Goal: Task Accomplishment & Management: Complete application form

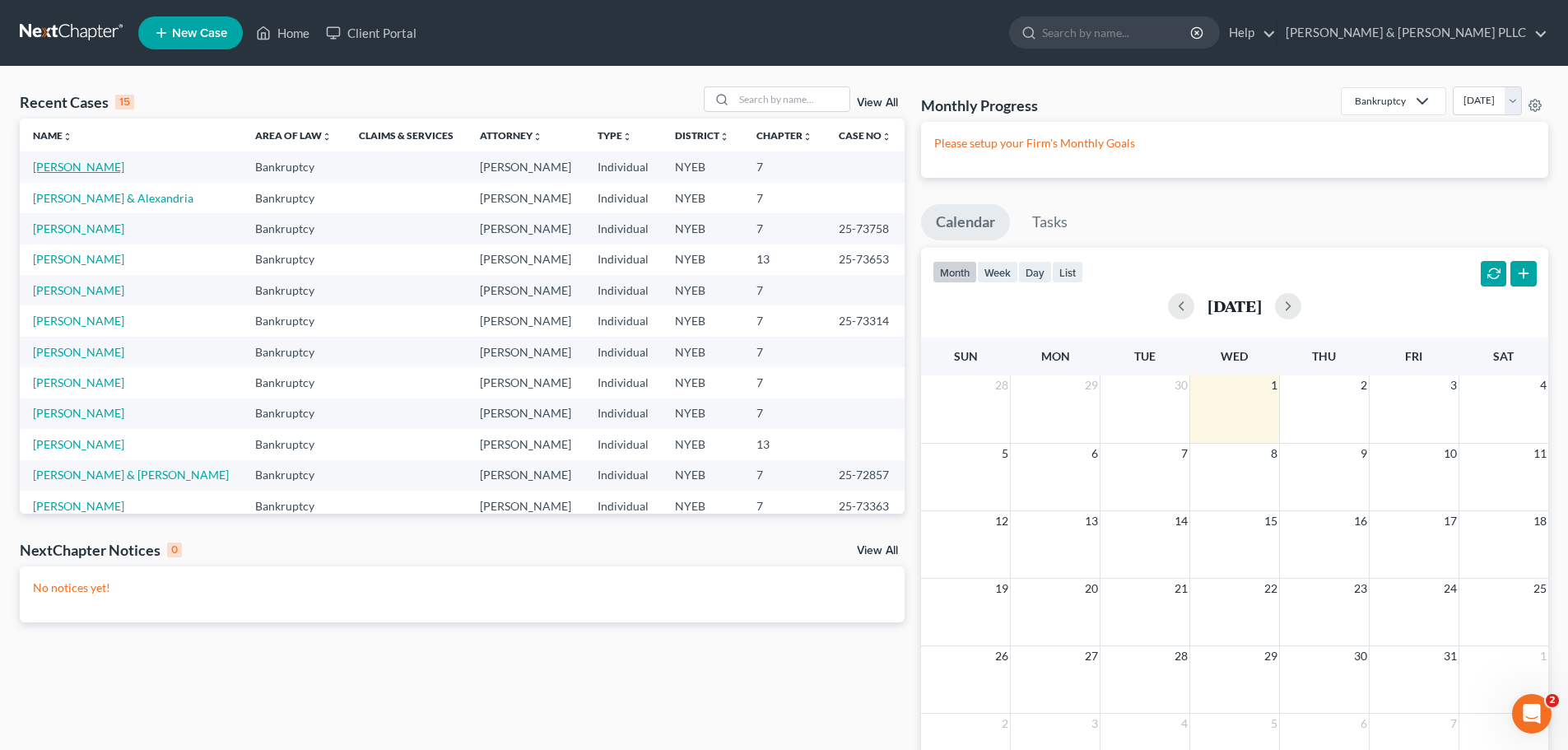
click at [72, 166] on link "[PERSON_NAME]" at bounding box center [78, 167] width 91 height 14
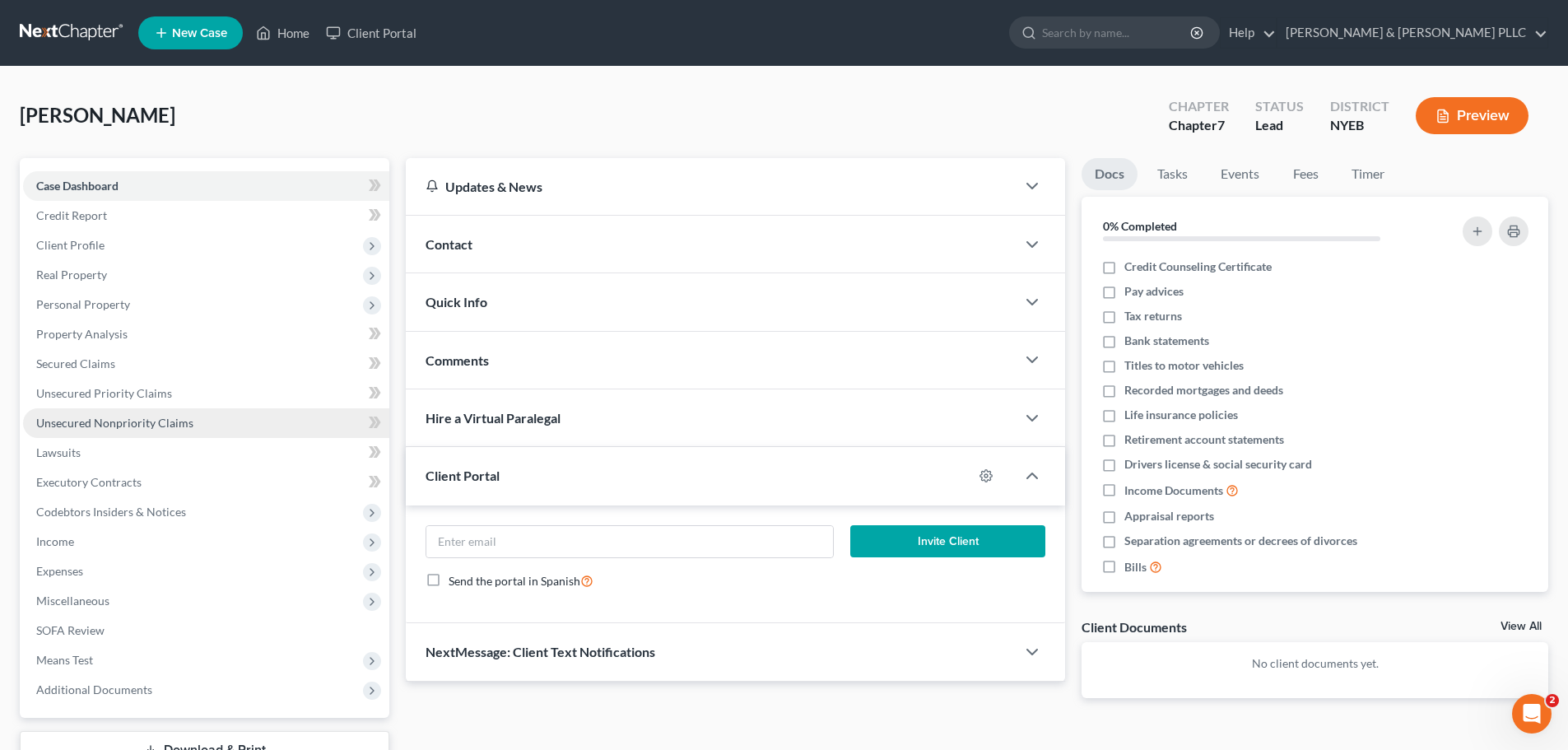
click at [124, 425] on span "Unsecured Nonpriority Claims" at bounding box center [114, 422] width 157 height 14
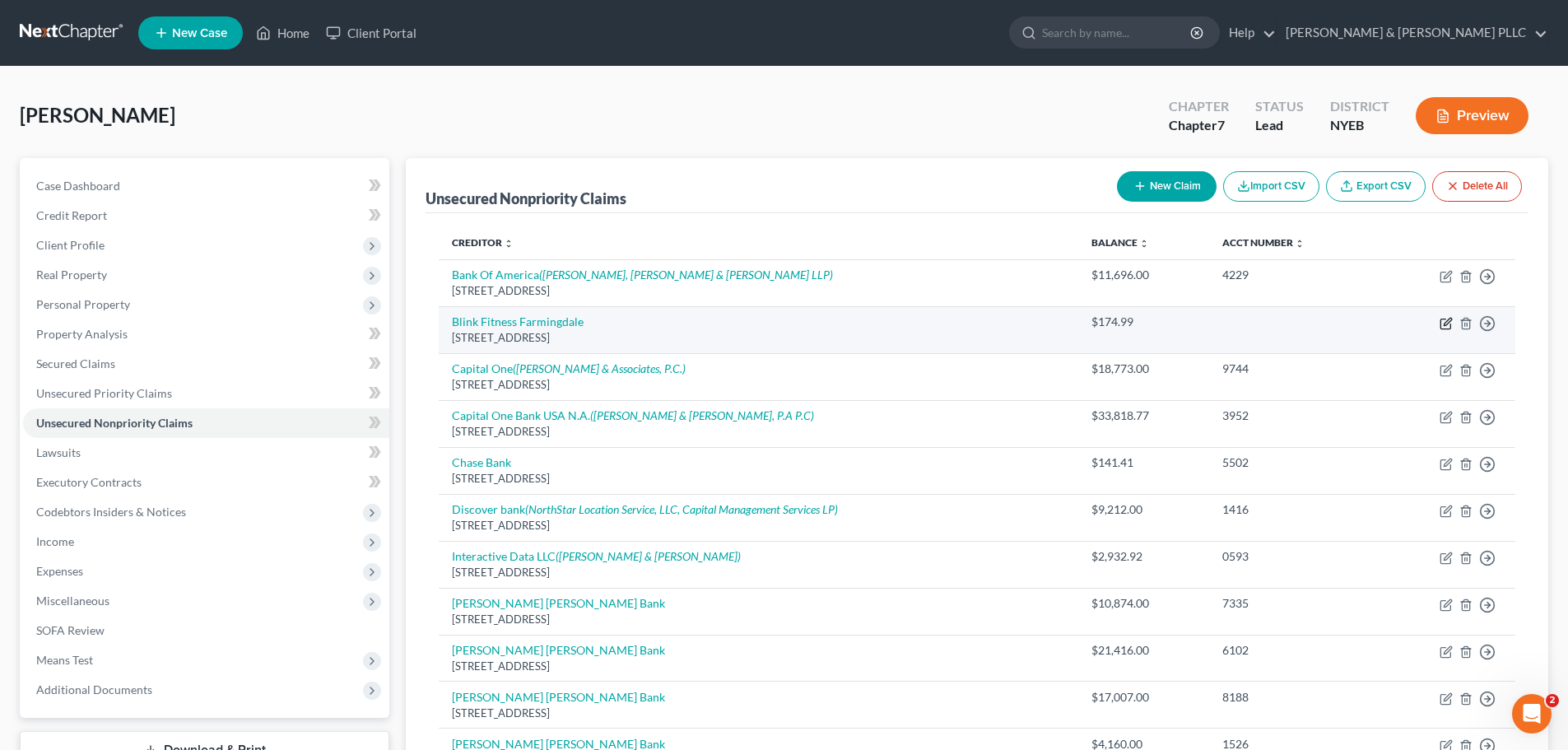
click at [1448, 323] on icon "button" at bounding box center [1447, 321] width 7 height 7
select select "17"
select select "14"
select select "0"
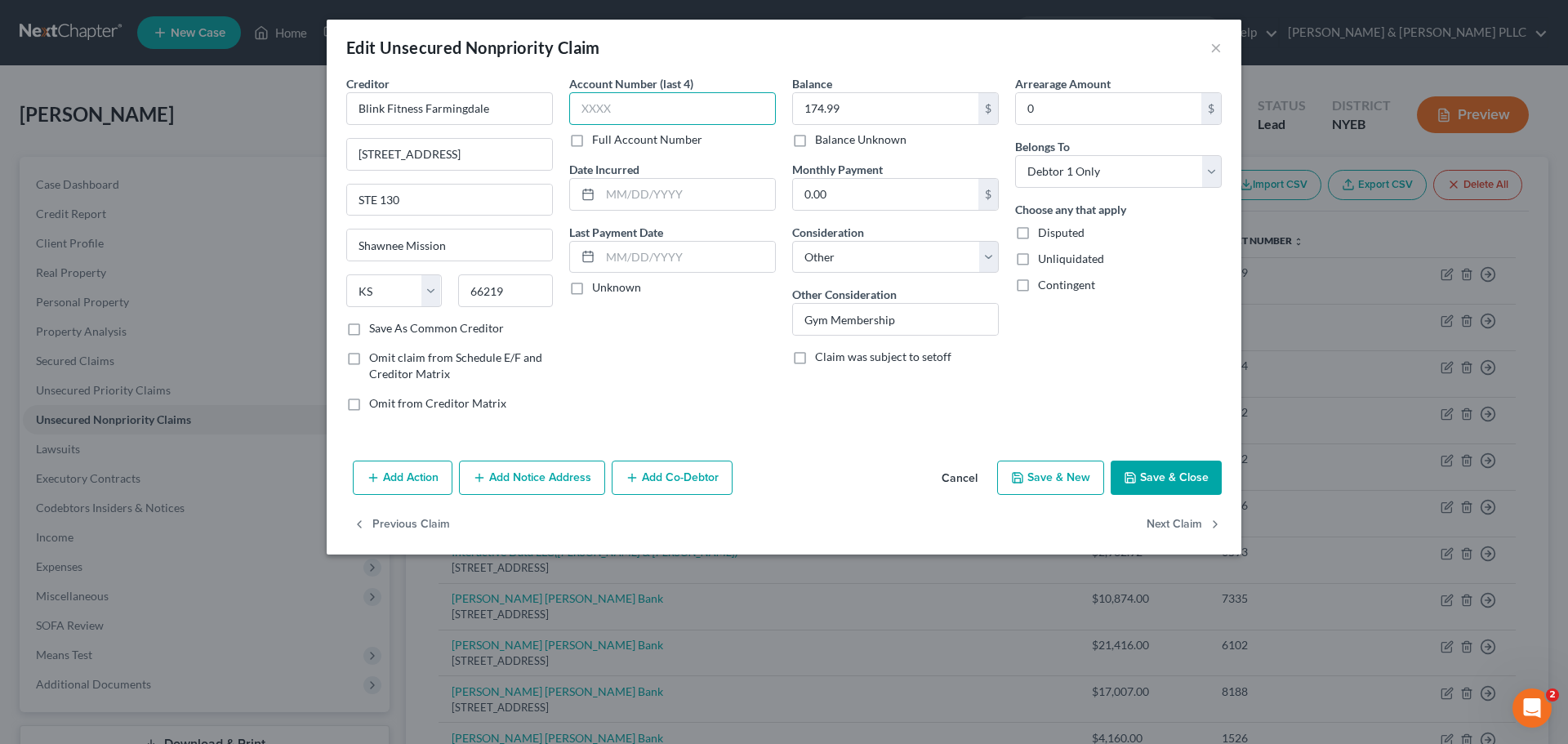
click at [583, 116] on input "text" at bounding box center [672, 108] width 206 height 32
type input "2193"
click at [522, 475] on button "Add Notice Address" at bounding box center [532, 477] width 146 height 34
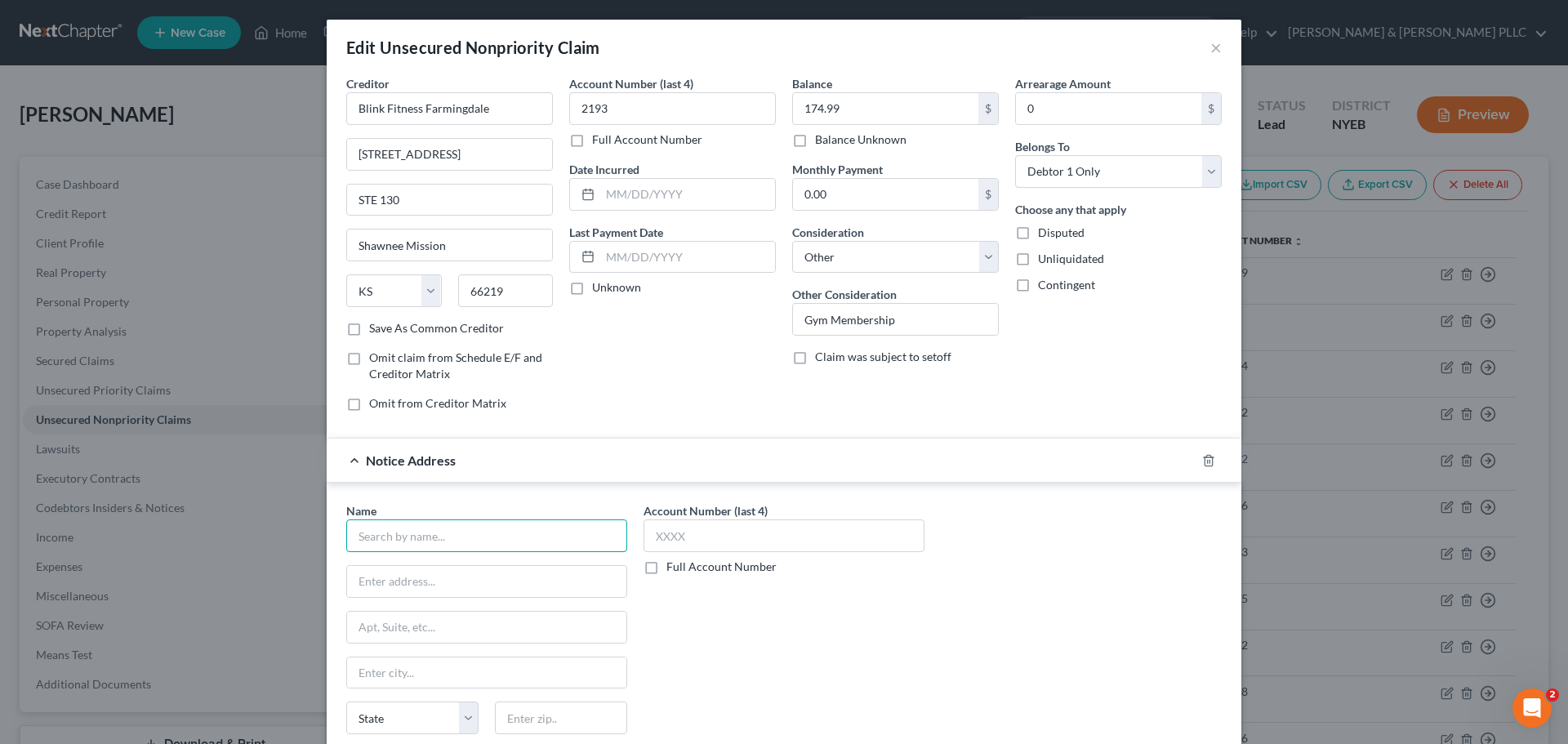
click at [380, 539] on input "text" at bounding box center [486, 535] width 280 height 32
type input "True Accord, Corp."
click at [355, 585] on input "text" at bounding box center [486, 582] width 280 height 31
type input "[STREET_ADDRESS]"
type input "Suite 130"
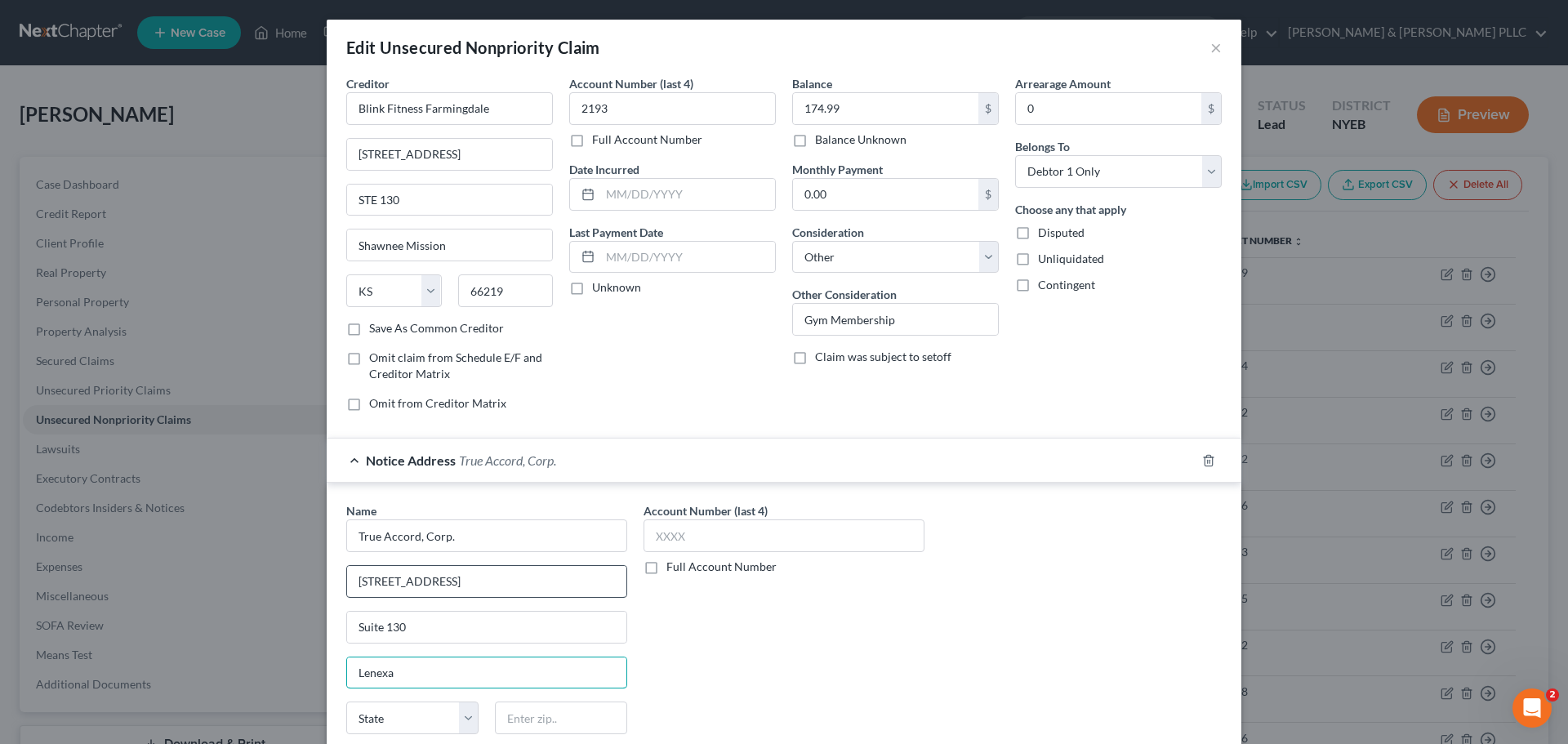
type input "Lenexa"
click at [388, 727] on select "State [US_STATE] AK AR AZ CA CO CT DE DC [GEOGRAPHIC_DATA] [GEOGRAPHIC_DATA] GU…" at bounding box center [412, 717] width 132 height 32
select select "17"
click at [346, 701] on select "State [US_STATE] AK AR AZ CA CO CT DE DC [GEOGRAPHIC_DATA] [GEOGRAPHIC_DATA] GU…" at bounding box center [412, 717] width 132 height 32
click at [542, 716] on input "text" at bounding box center [561, 717] width 132 height 32
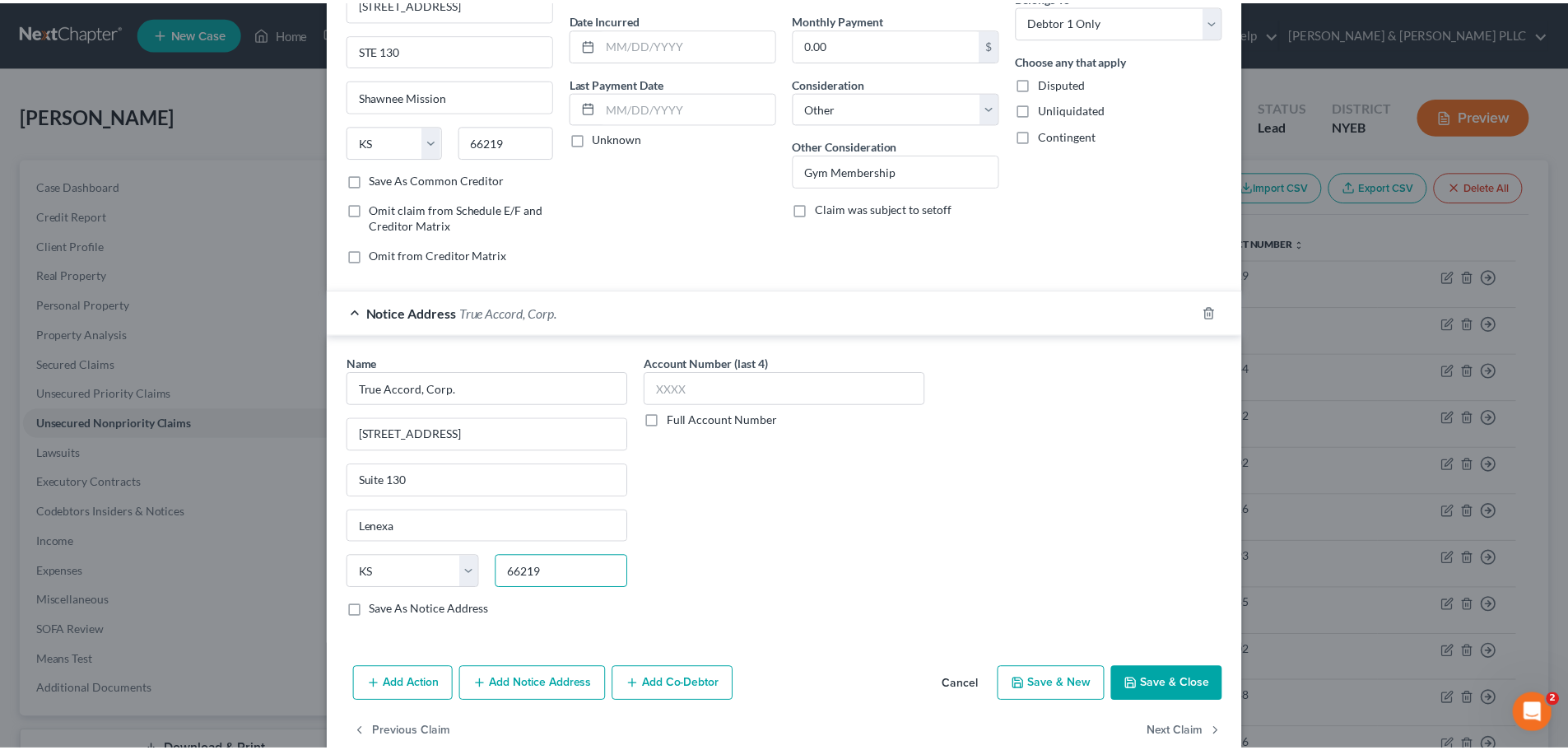
scroll to position [164, 0]
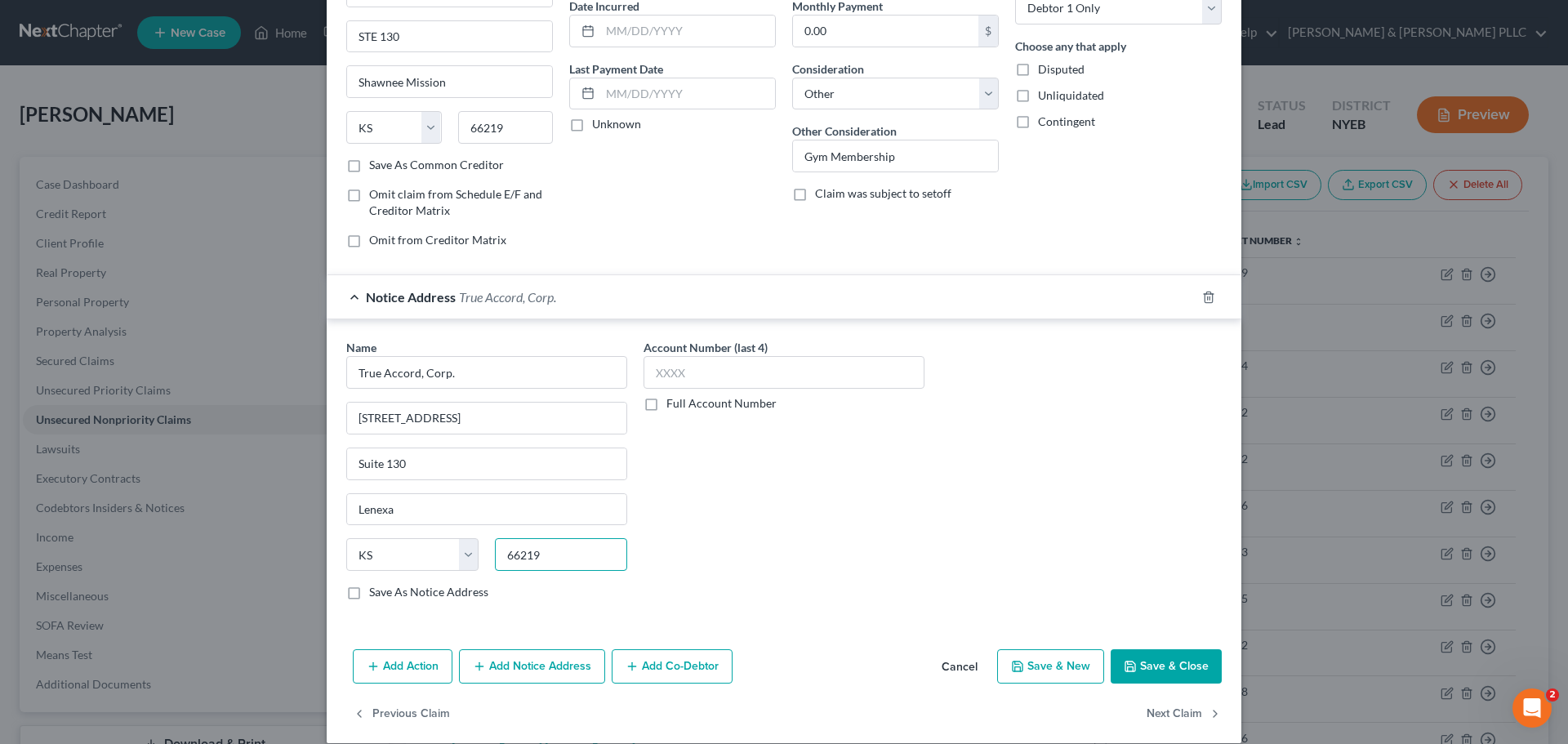
type input "66219"
type input "Shawnee Mission"
click at [1162, 660] on button "Save & Close" at bounding box center [1166, 666] width 111 height 34
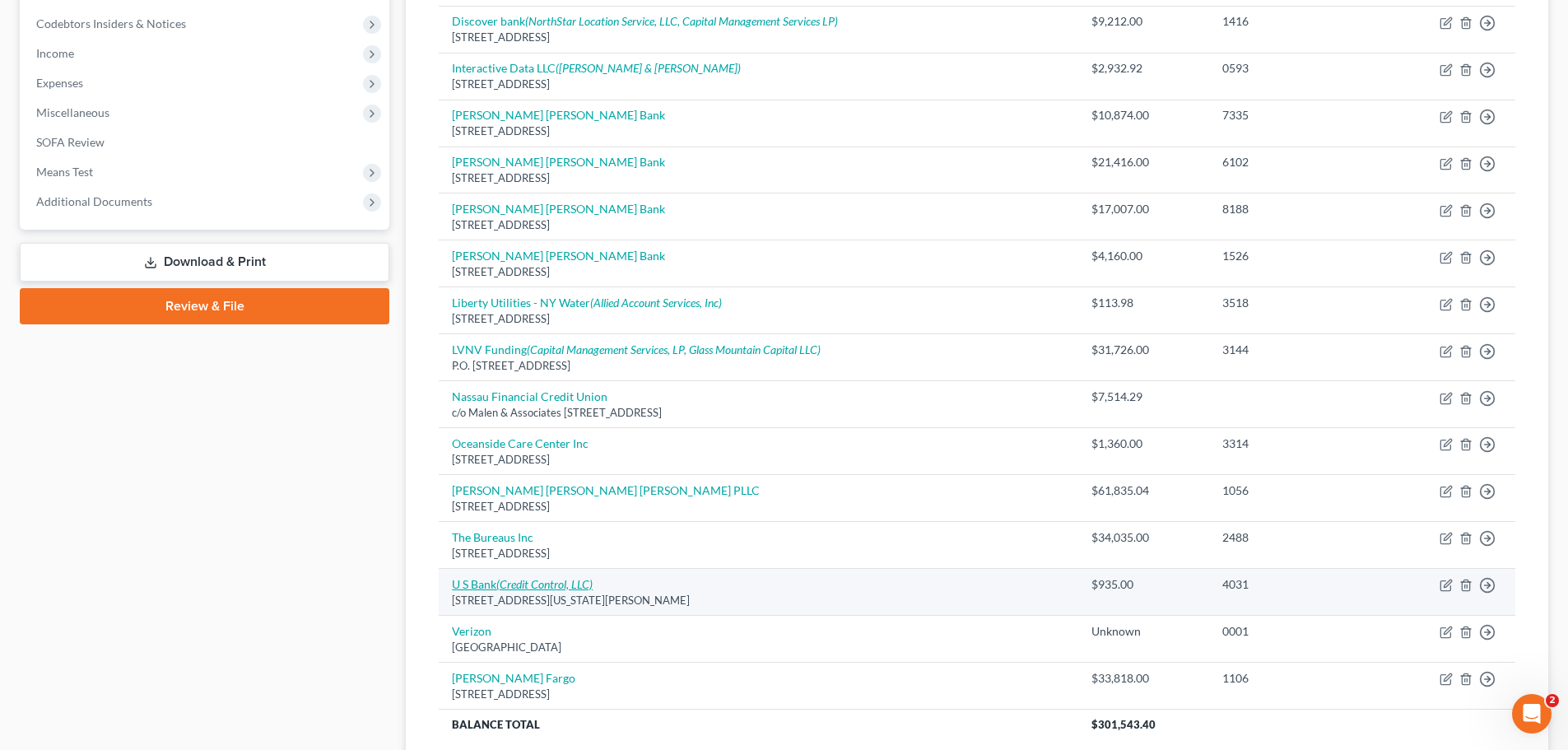
scroll to position [494, 0]
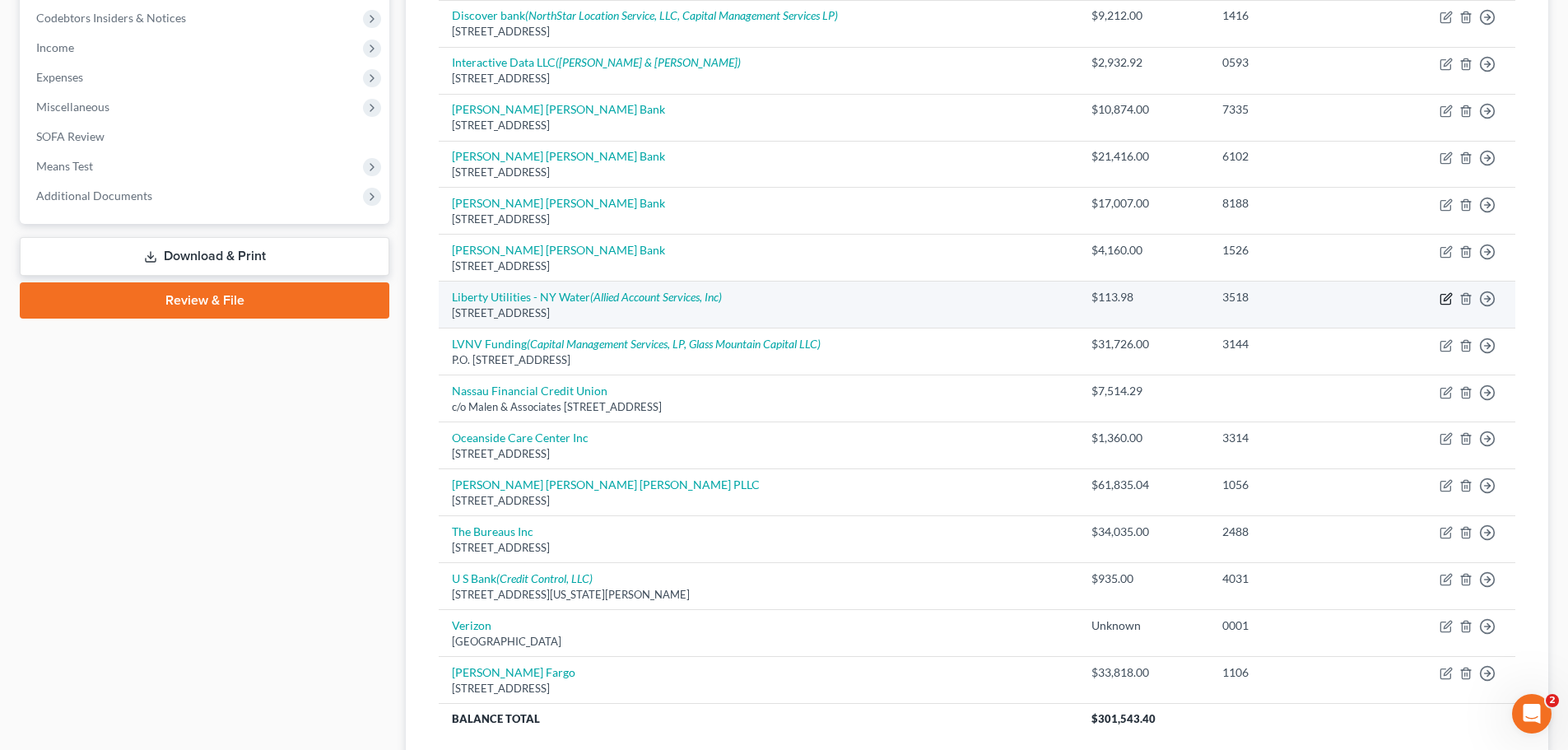
click at [1448, 299] on icon "button" at bounding box center [1446, 299] width 13 height 13
select select "35"
select select "20"
select select "0"
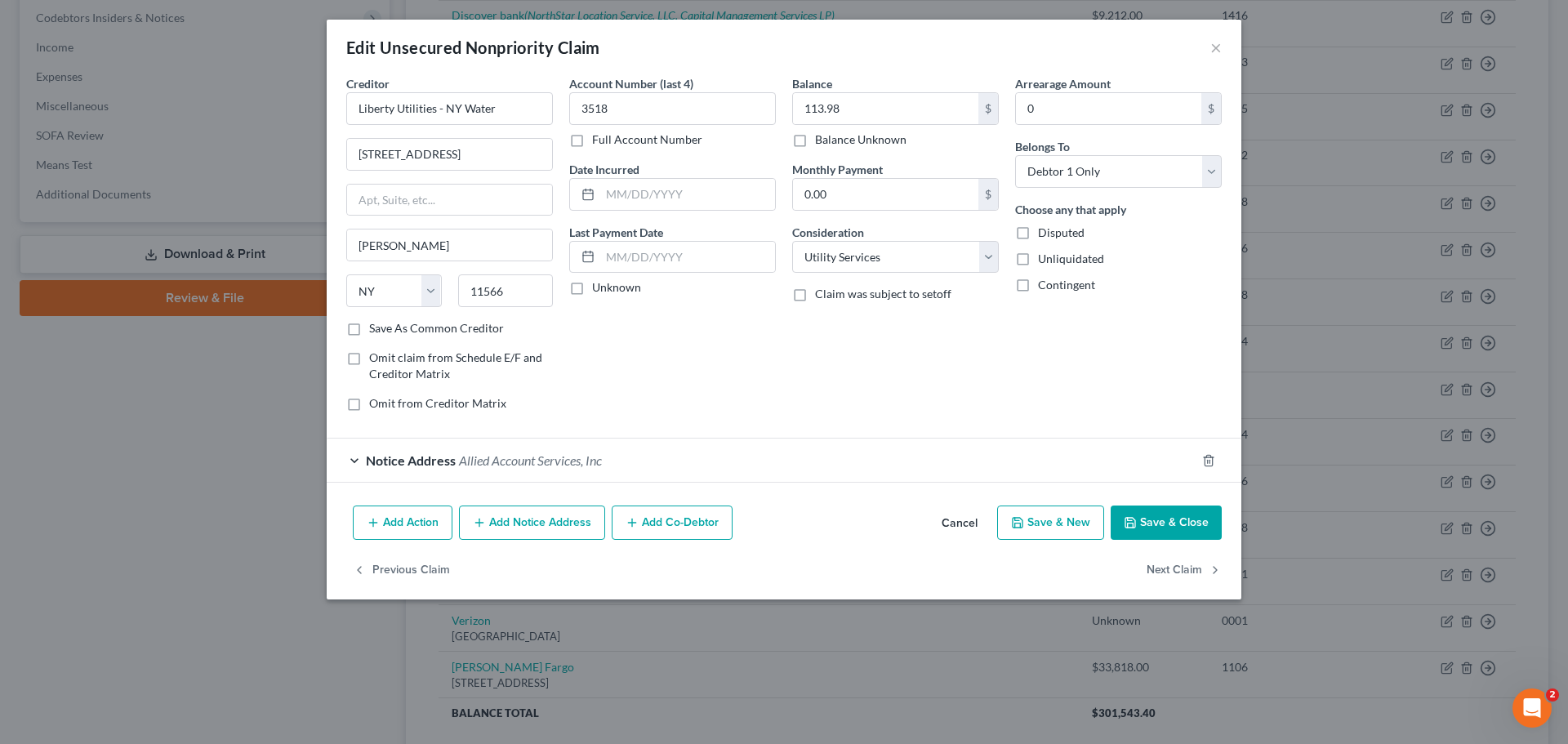
click at [1137, 522] on icon "button" at bounding box center [1130, 522] width 13 height 13
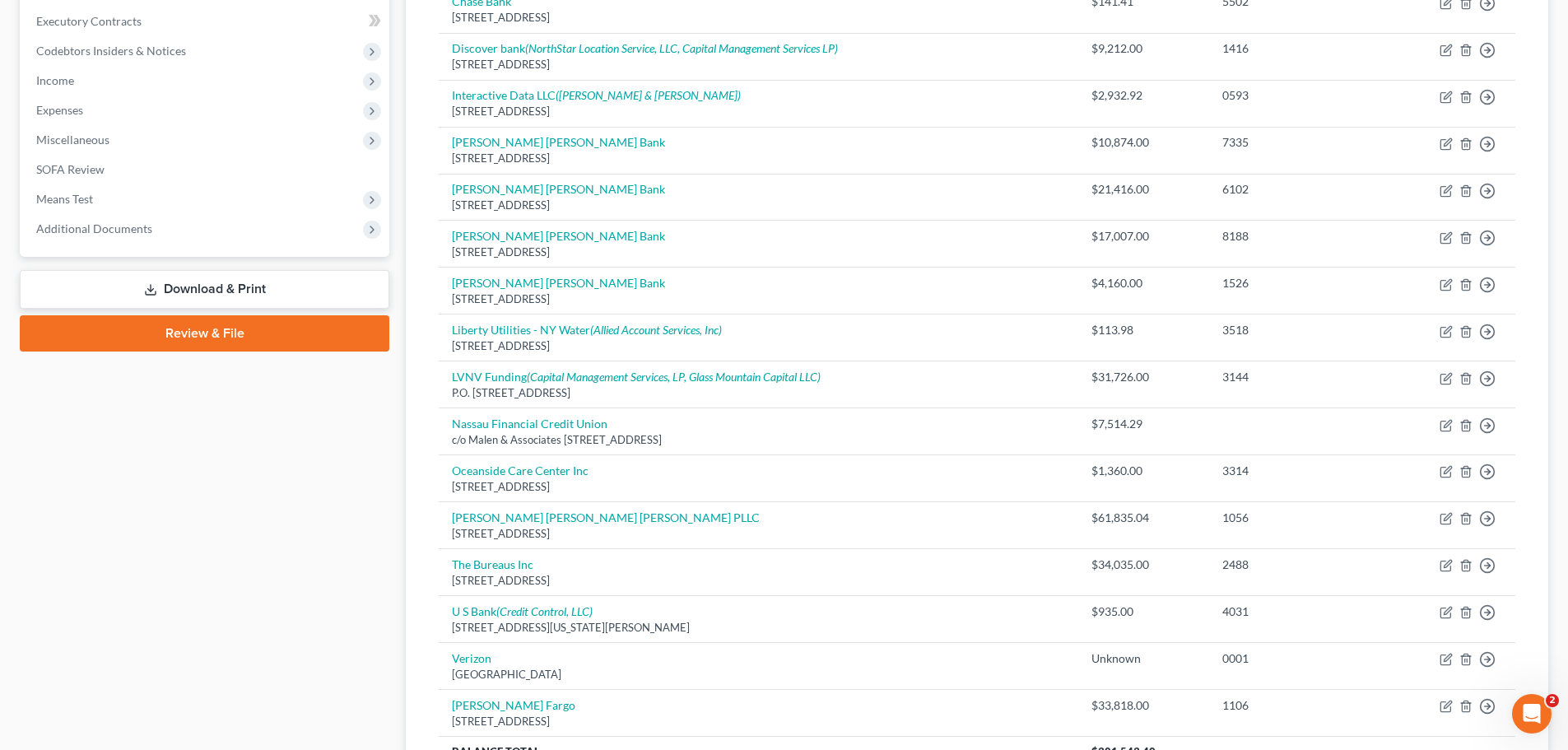
scroll to position [625, 0]
